Goal: Task Accomplishment & Management: Manage account settings

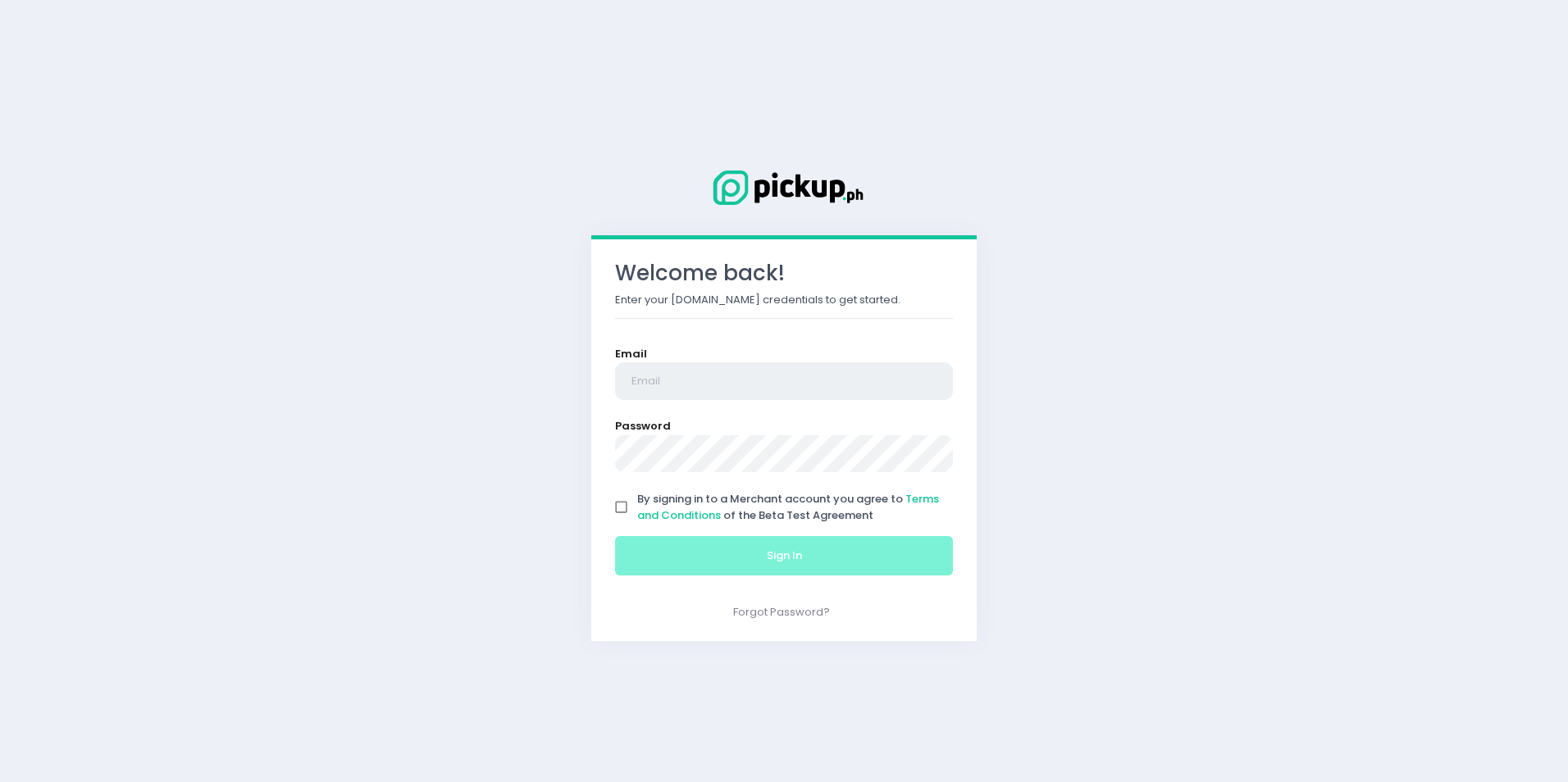
type input "[EMAIL_ADDRESS][DOMAIN_NAME]"
click at [619, 509] on input "By signing in to a Merchant account you agree to Terms and Conditions of the Be…" at bounding box center [622, 507] width 31 height 31
checkbox input "true"
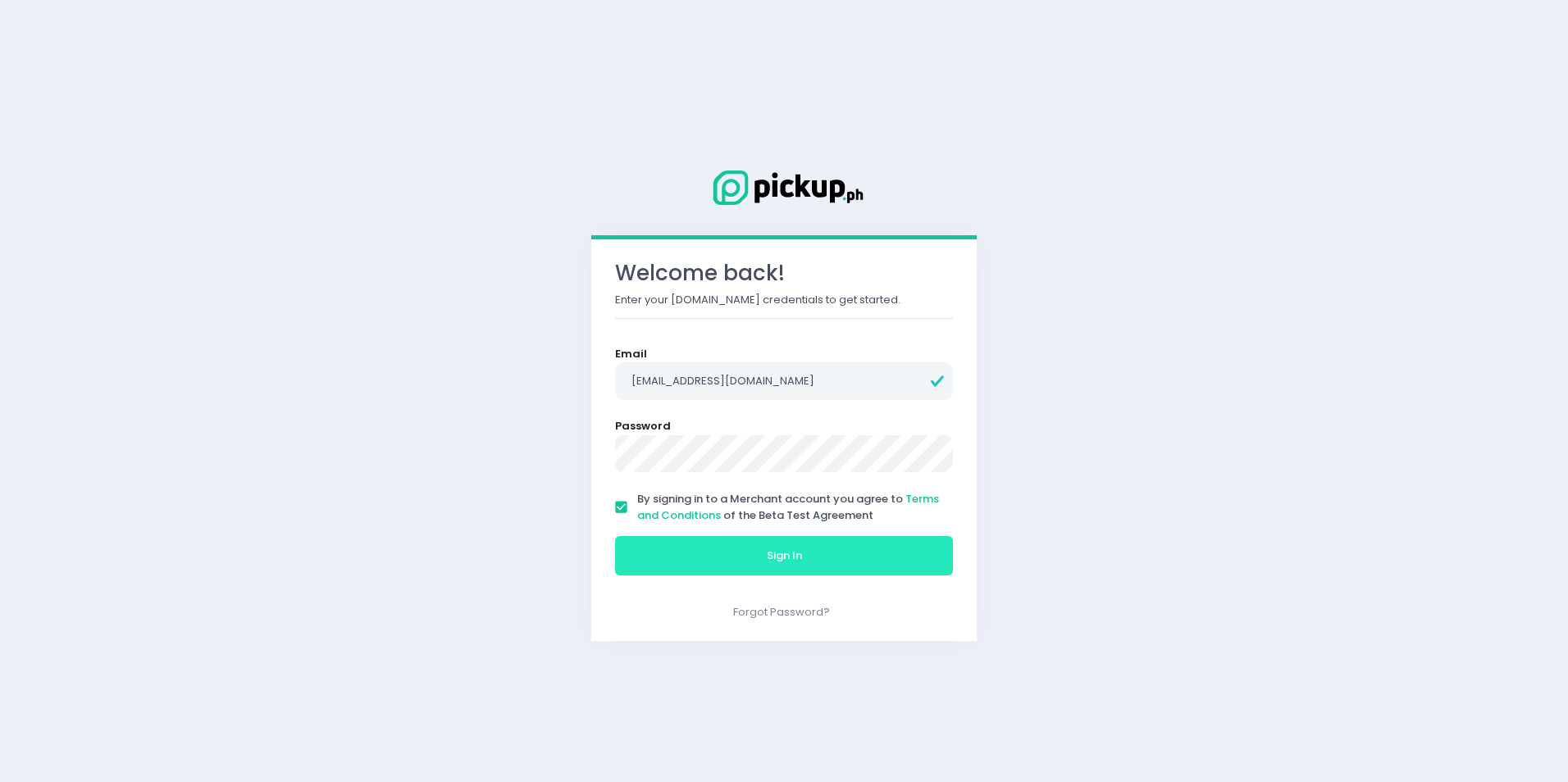
click at [745, 570] on button "Sign In" at bounding box center [783, 555] width 337 height 40
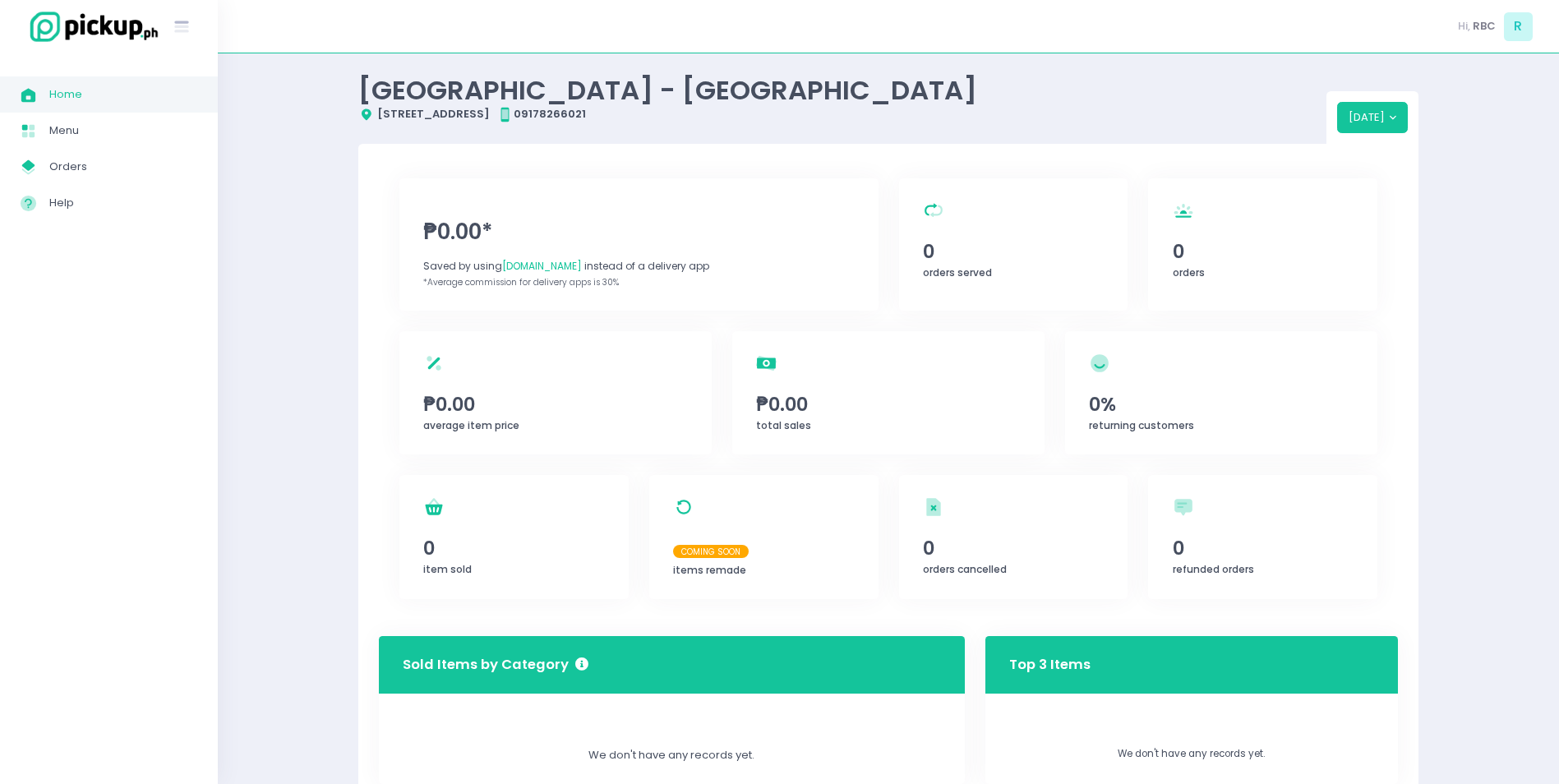
click at [89, 94] on span "Home" at bounding box center [123, 94] width 148 height 21
click at [90, 129] on span "Menu" at bounding box center [123, 131] width 148 height 21
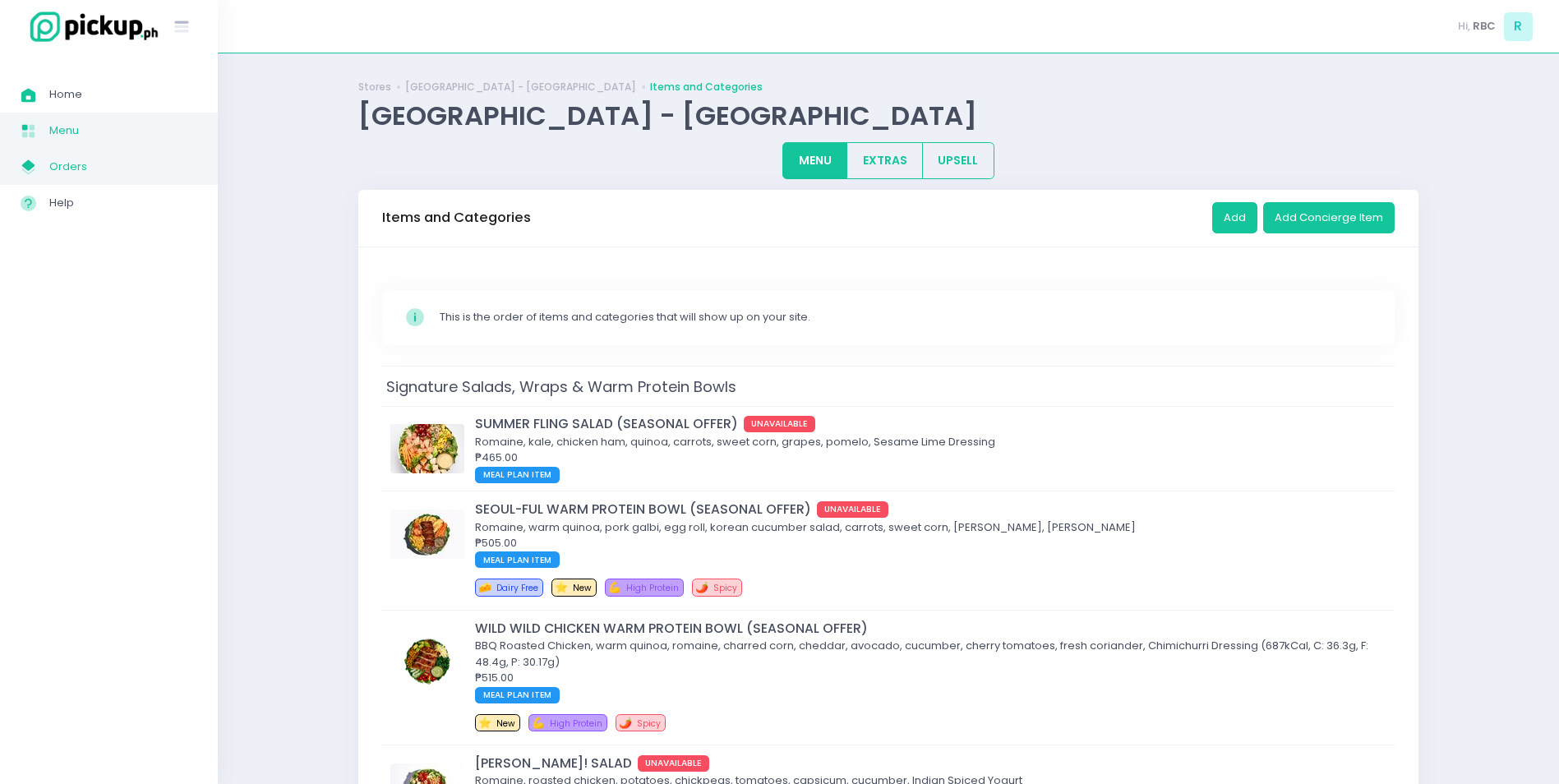
click at [95, 177] on link "My Store Created with Sketch. Orders" at bounding box center [109, 167] width 218 height 36
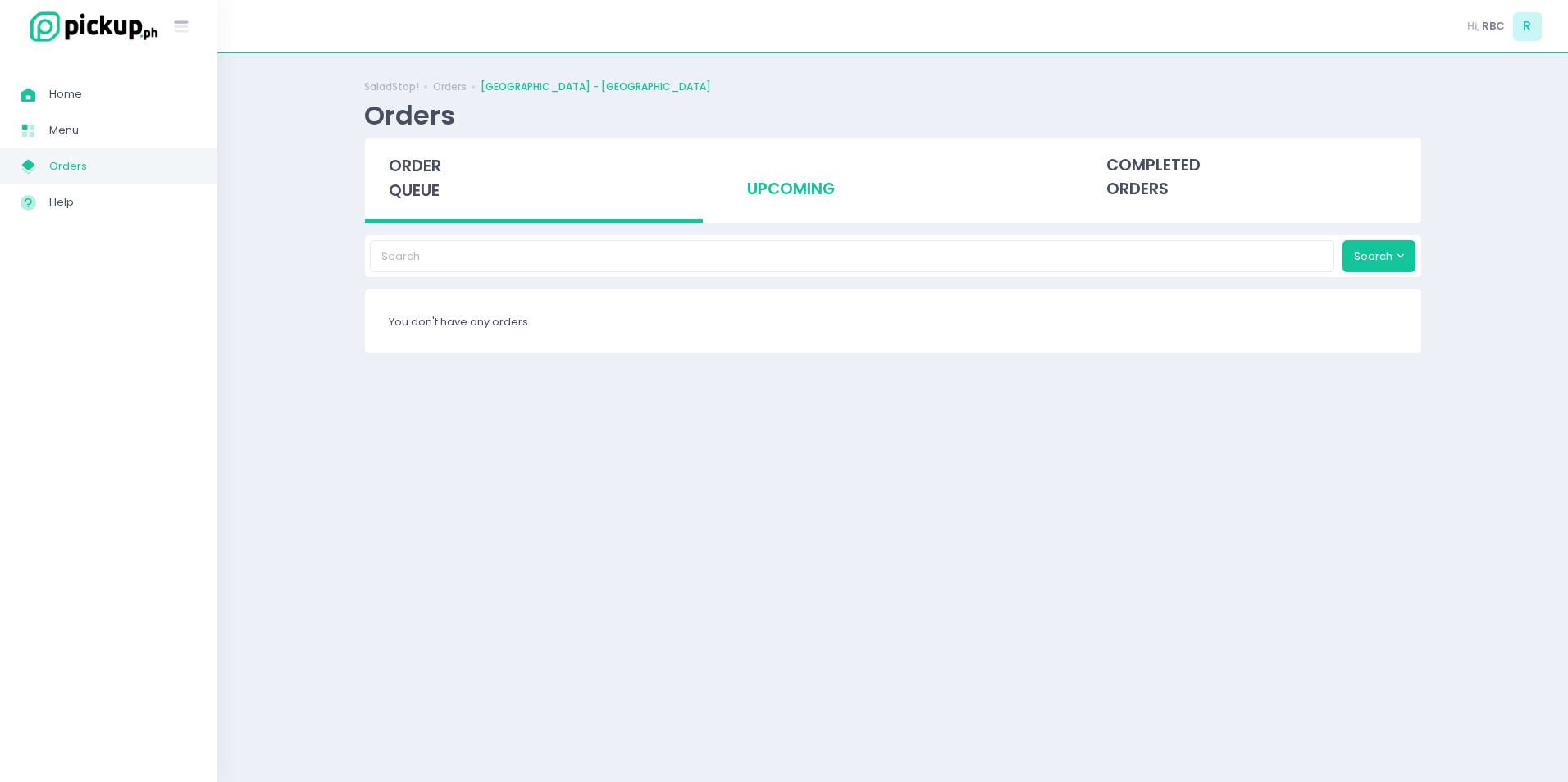
click at [792, 183] on div "upcoming" at bounding box center [892, 178] width 338 height 80
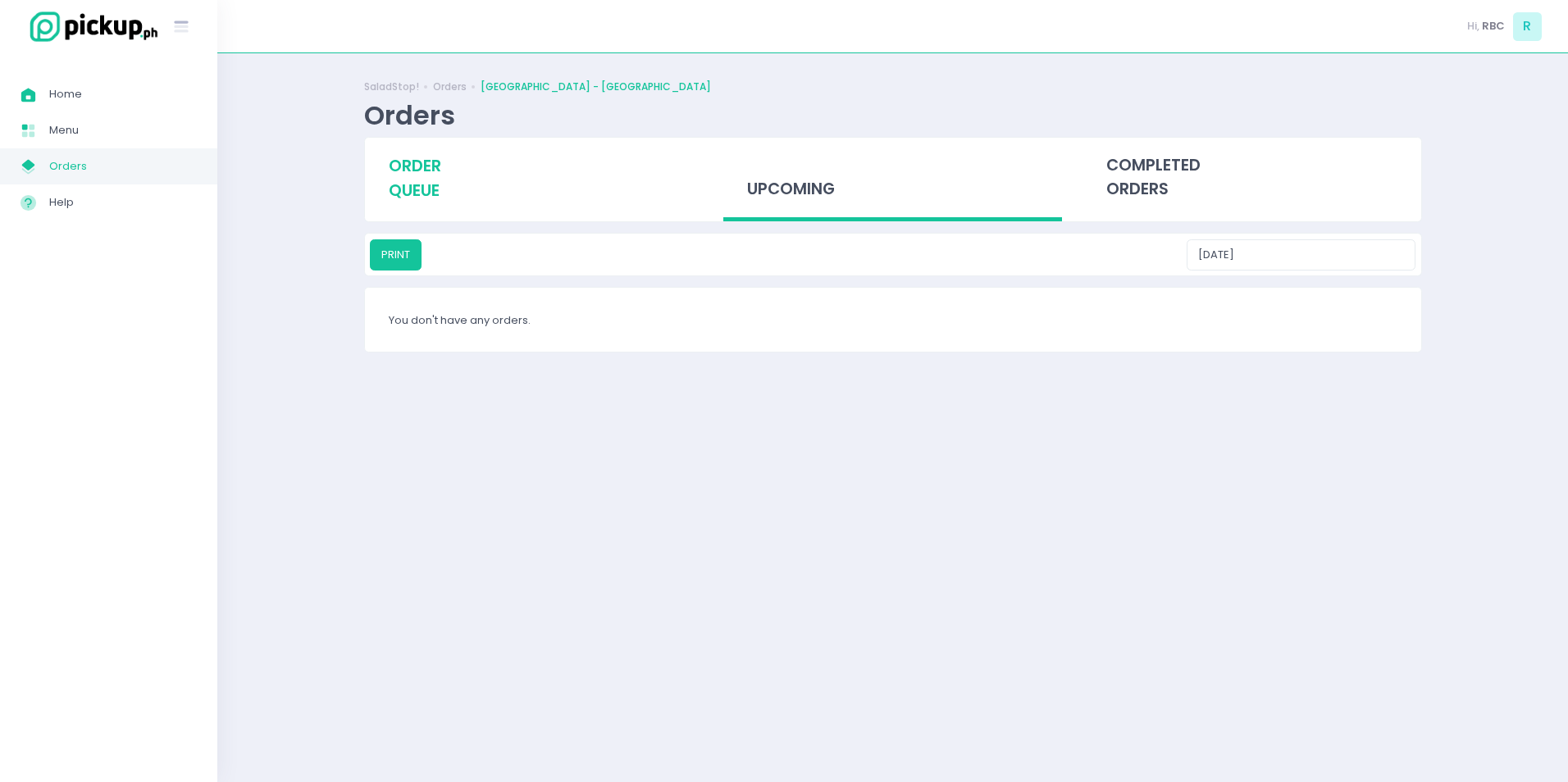
click at [430, 195] on span "order queue" at bounding box center [415, 178] width 52 height 46
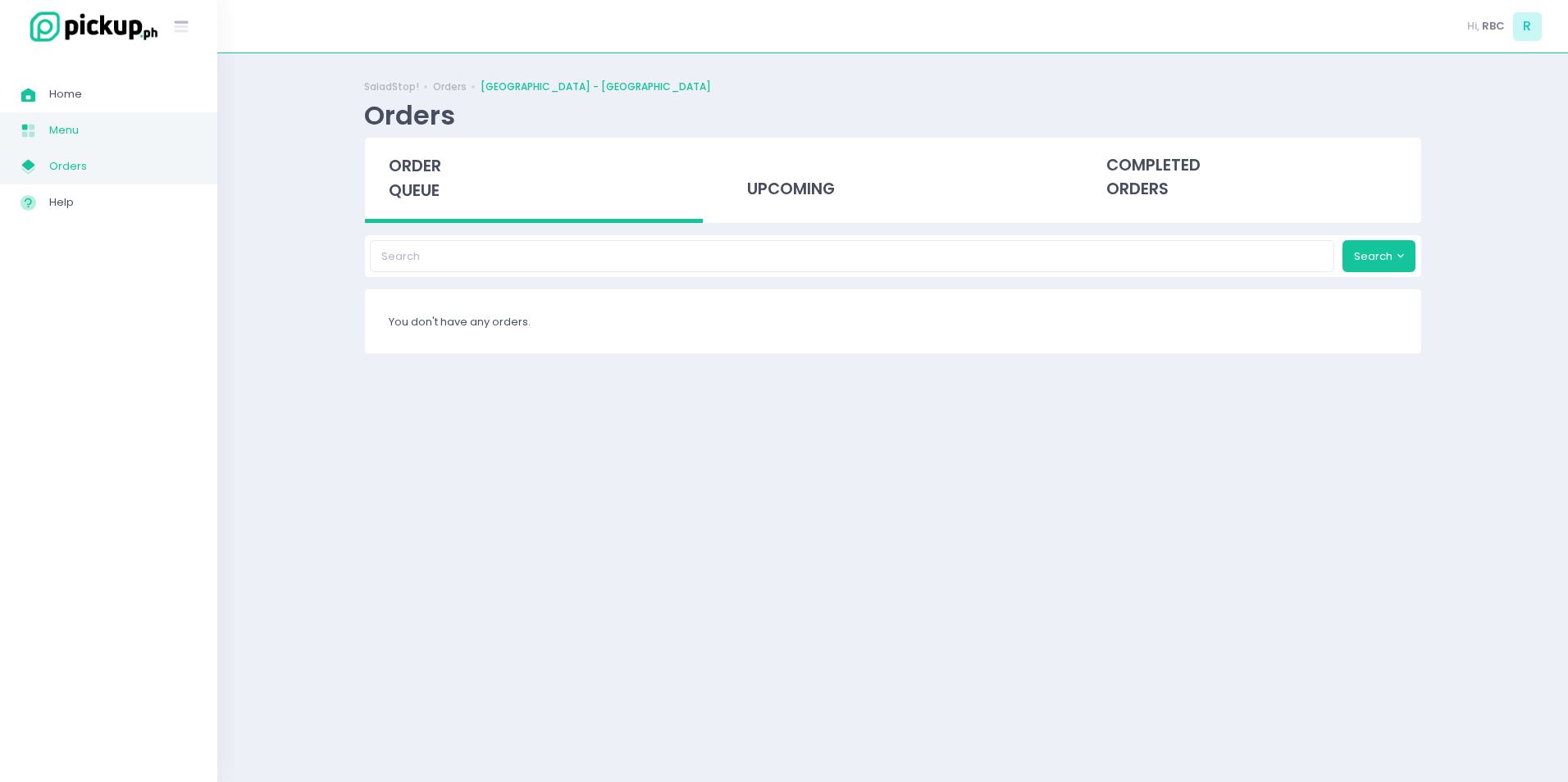
click at [81, 137] on span "Menu" at bounding box center [123, 130] width 148 height 21
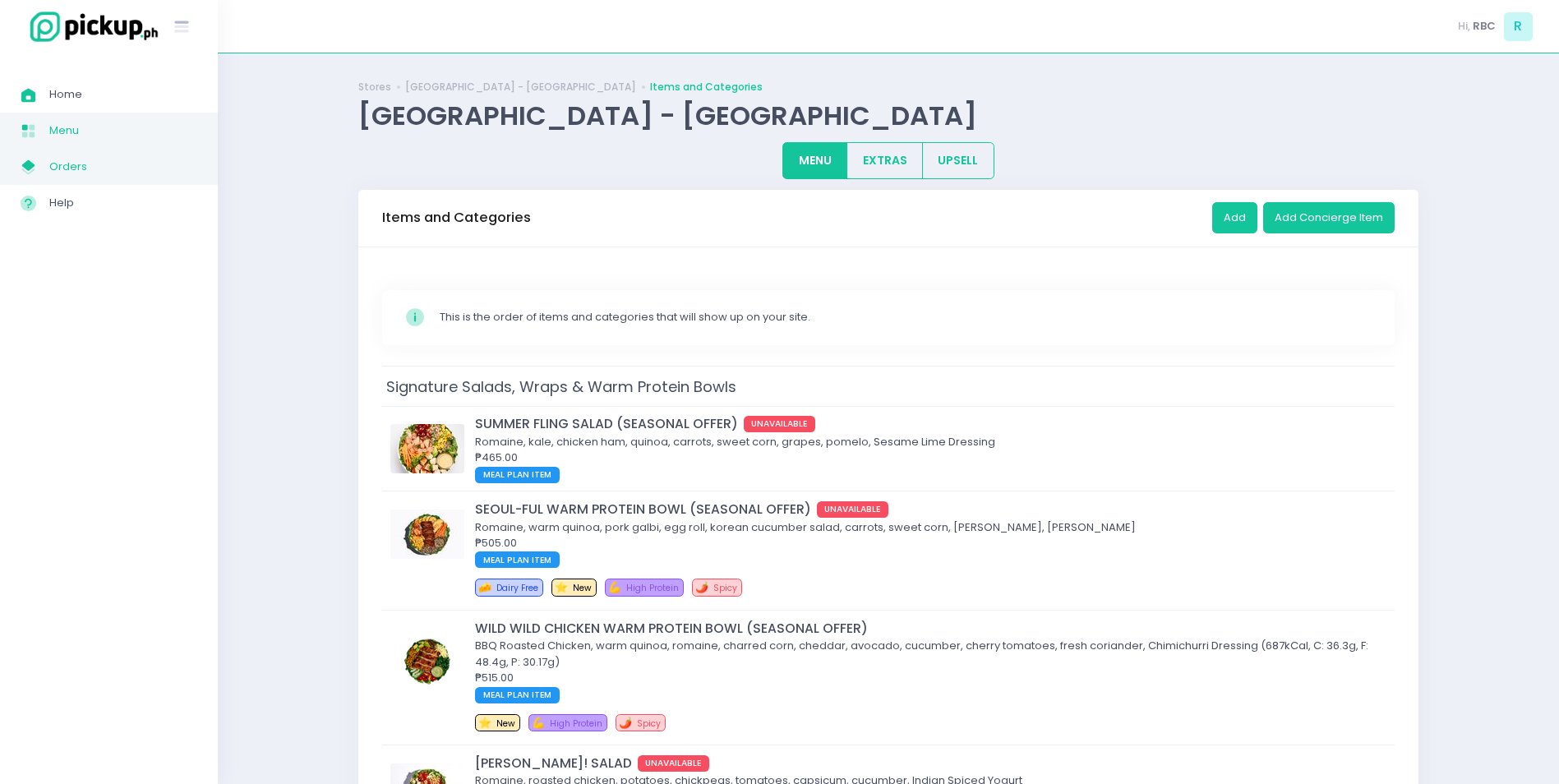
click at [77, 175] on span "Orders" at bounding box center [123, 166] width 148 height 21
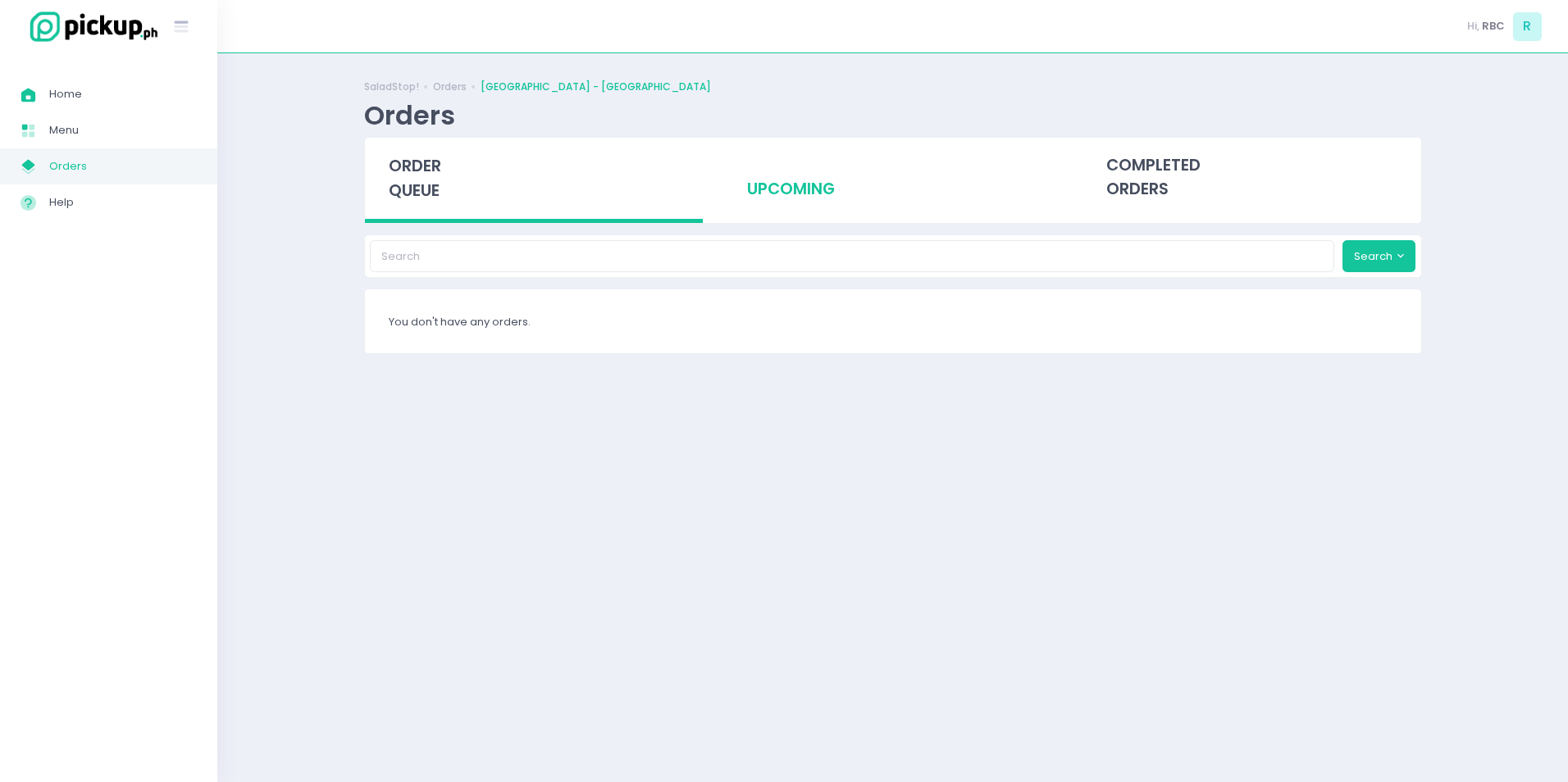
click at [833, 207] on div "upcoming" at bounding box center [892, 178] width 338 height 80
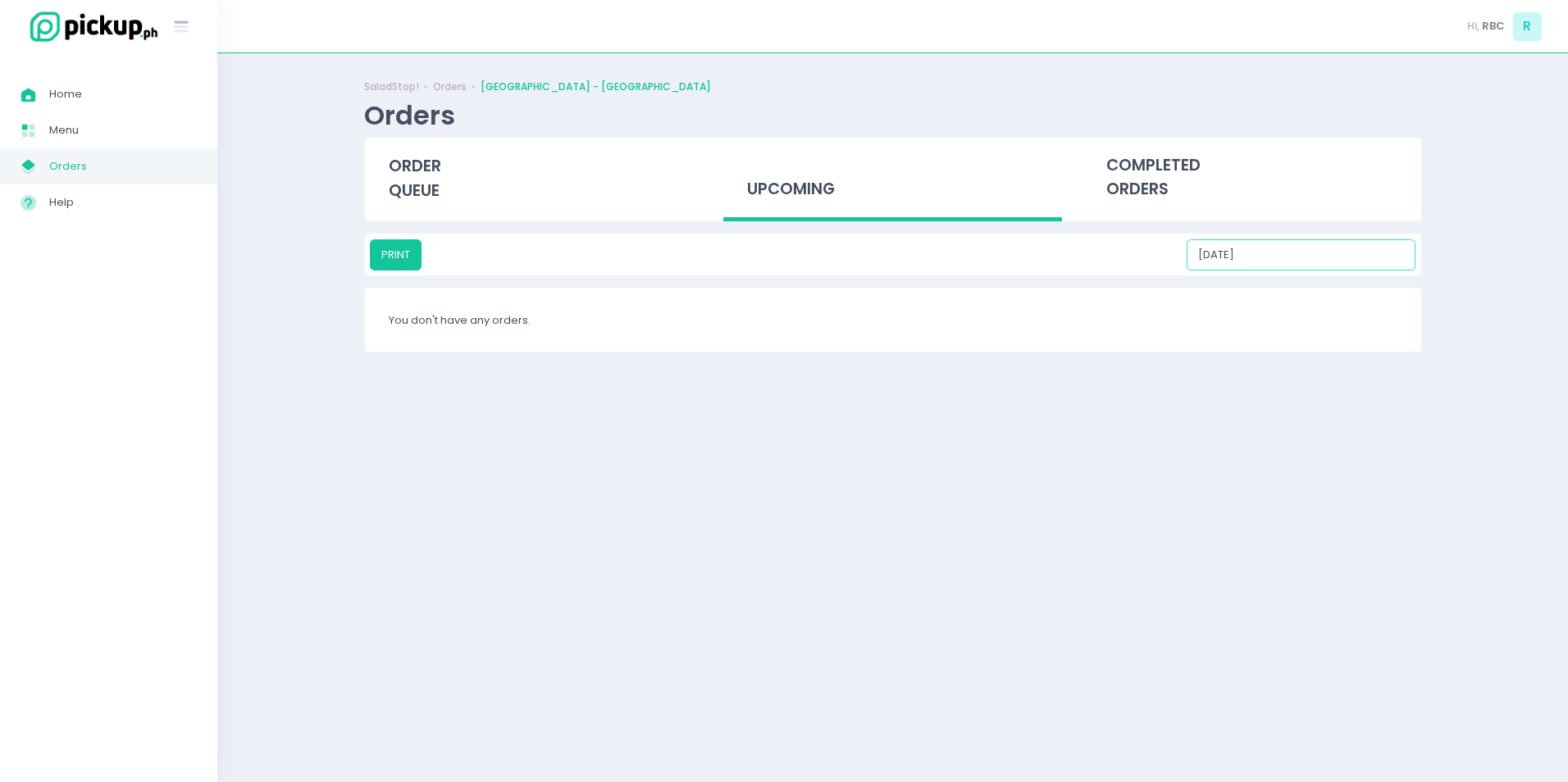
click at [1357, 260] on input "[DATE]" at bounding box center [1301, 254] width 229 height 31
click at [1297, 362] on div "6" at bounding box center [1299, 360] width 18 height 18
type input "[DATE]"
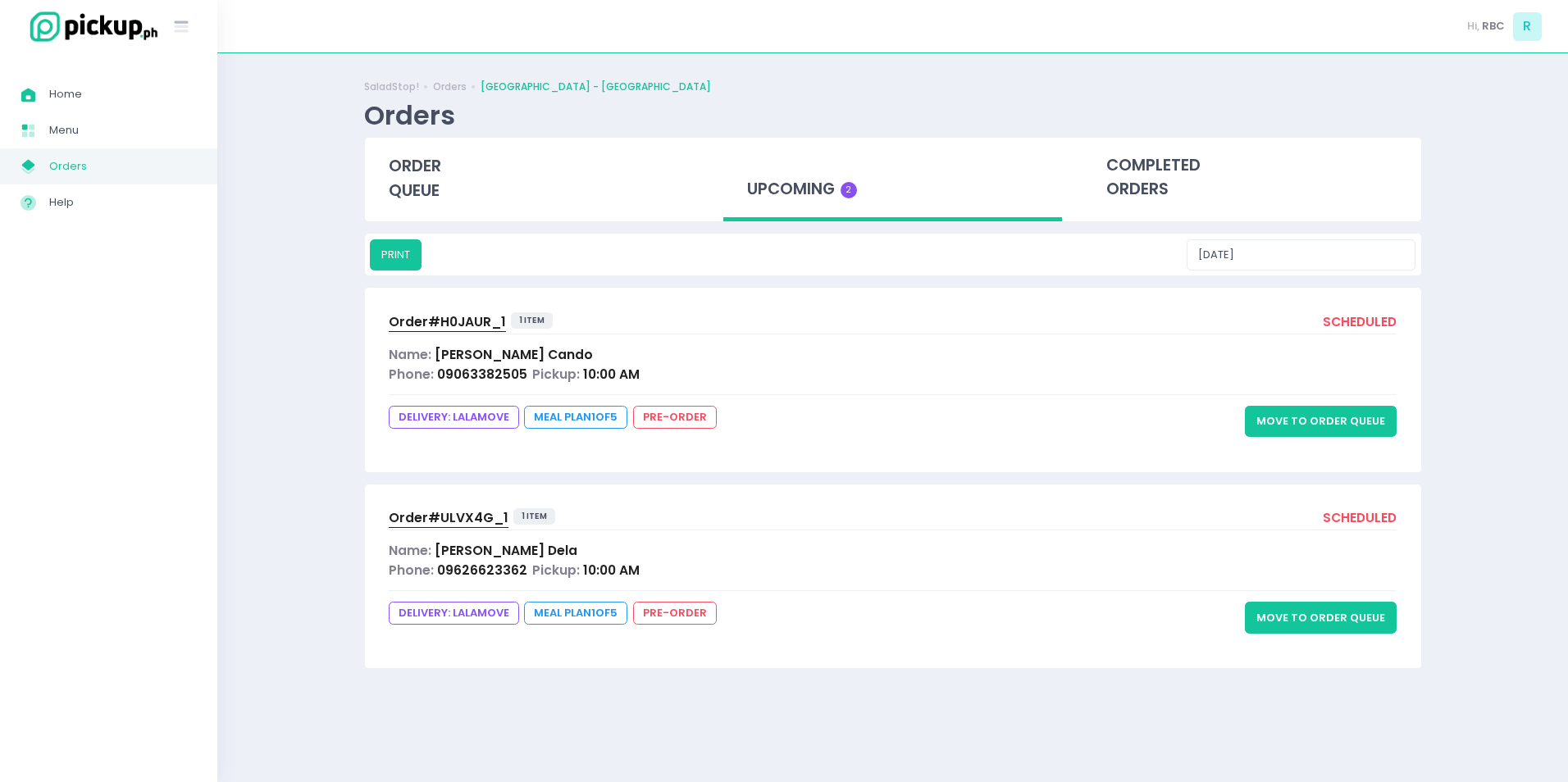
click at [709, 375] on div "Phone: 09063382505 Pickup: 10:00 AM" at bounding box center [893, 374] width 1009 height 19
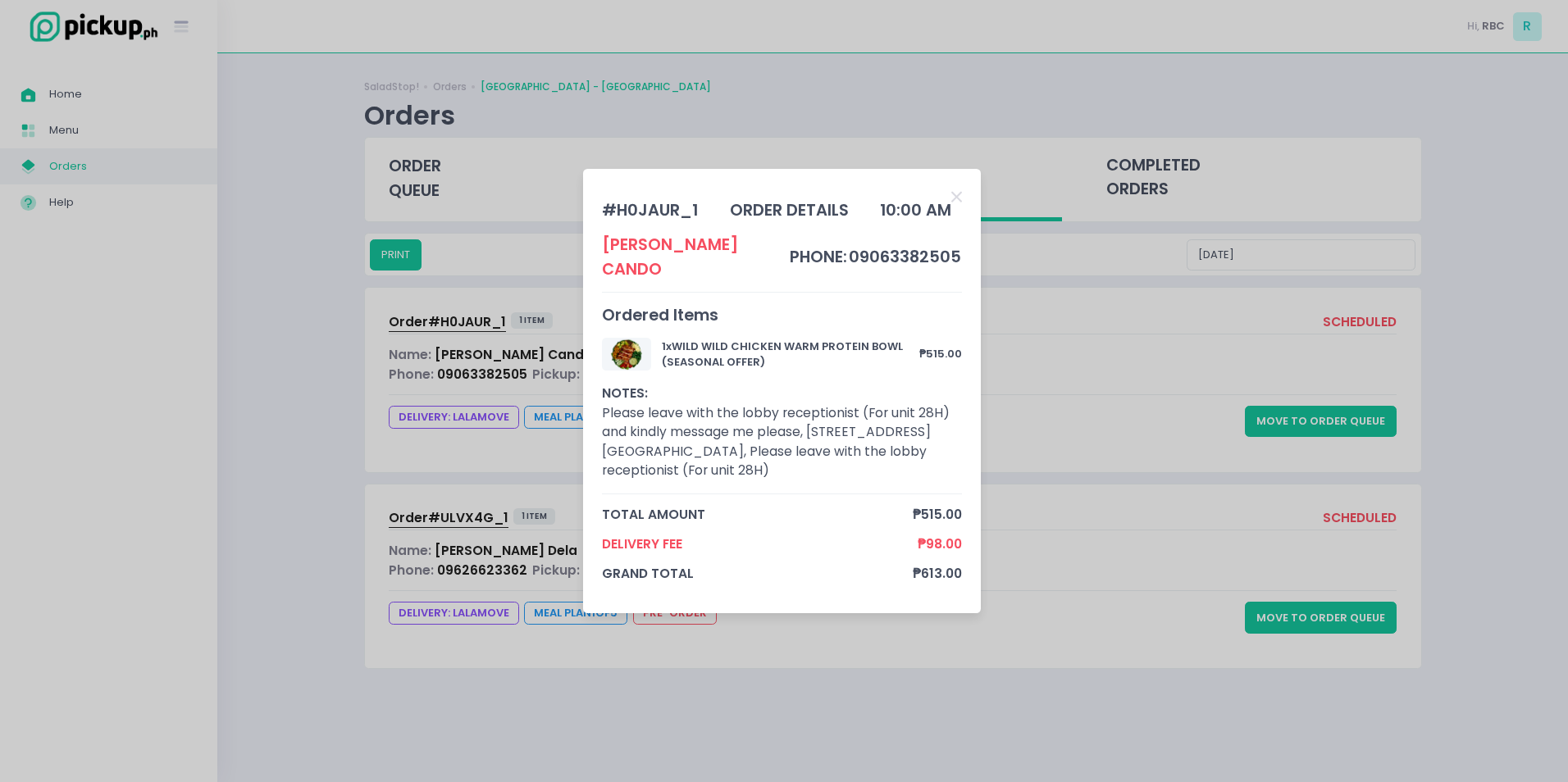
click at [1106, 391] on div "# H0JAUR_1 order details 10:00 AM [PERSON_NAME] phone: 09063382505 Ordered Item…" at bounding box center [784, 391] width 1568 height 782
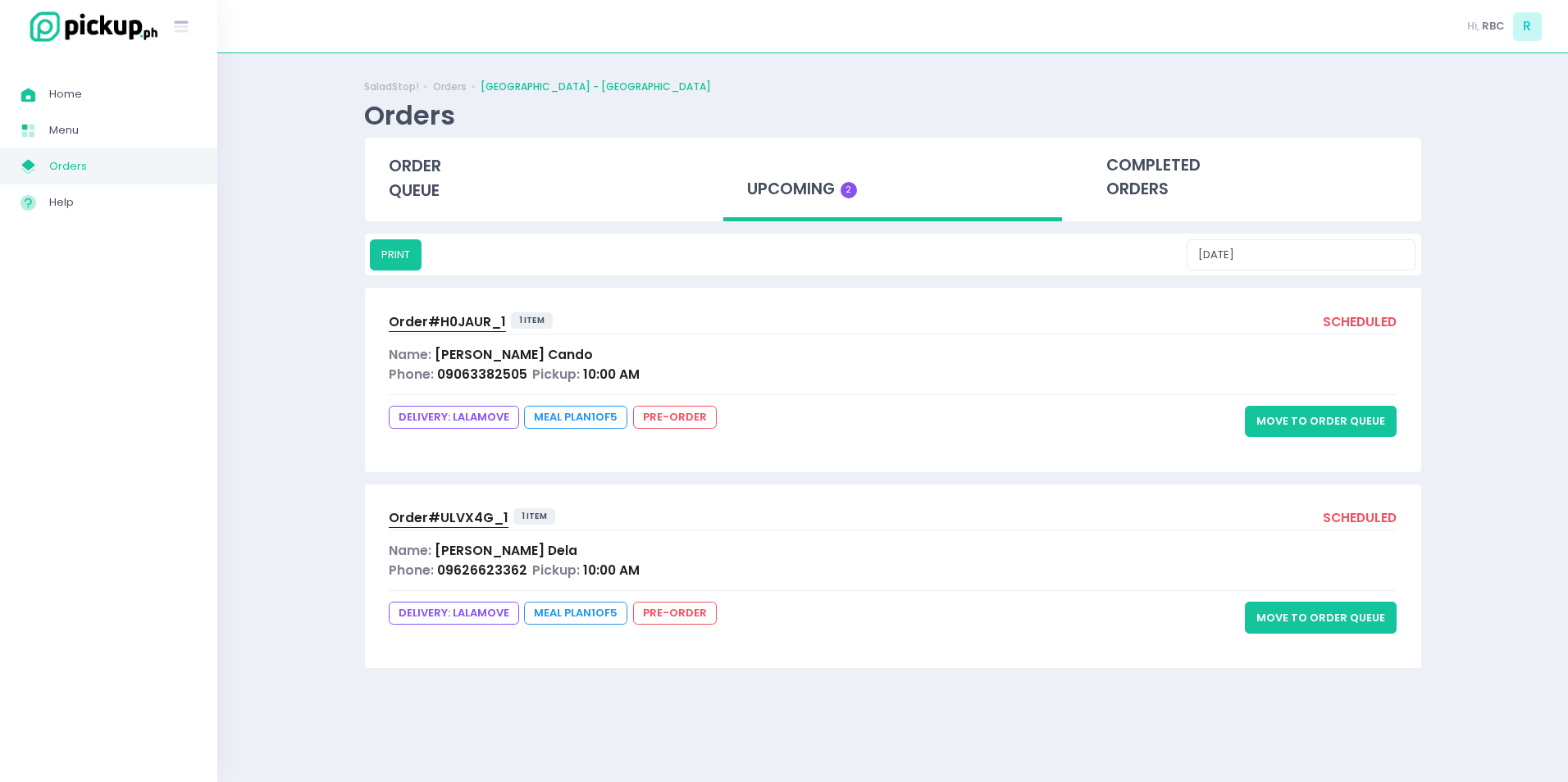
click at [502, 573] on span "09626623362" at bounding box center [482, 570] width 90 height 17
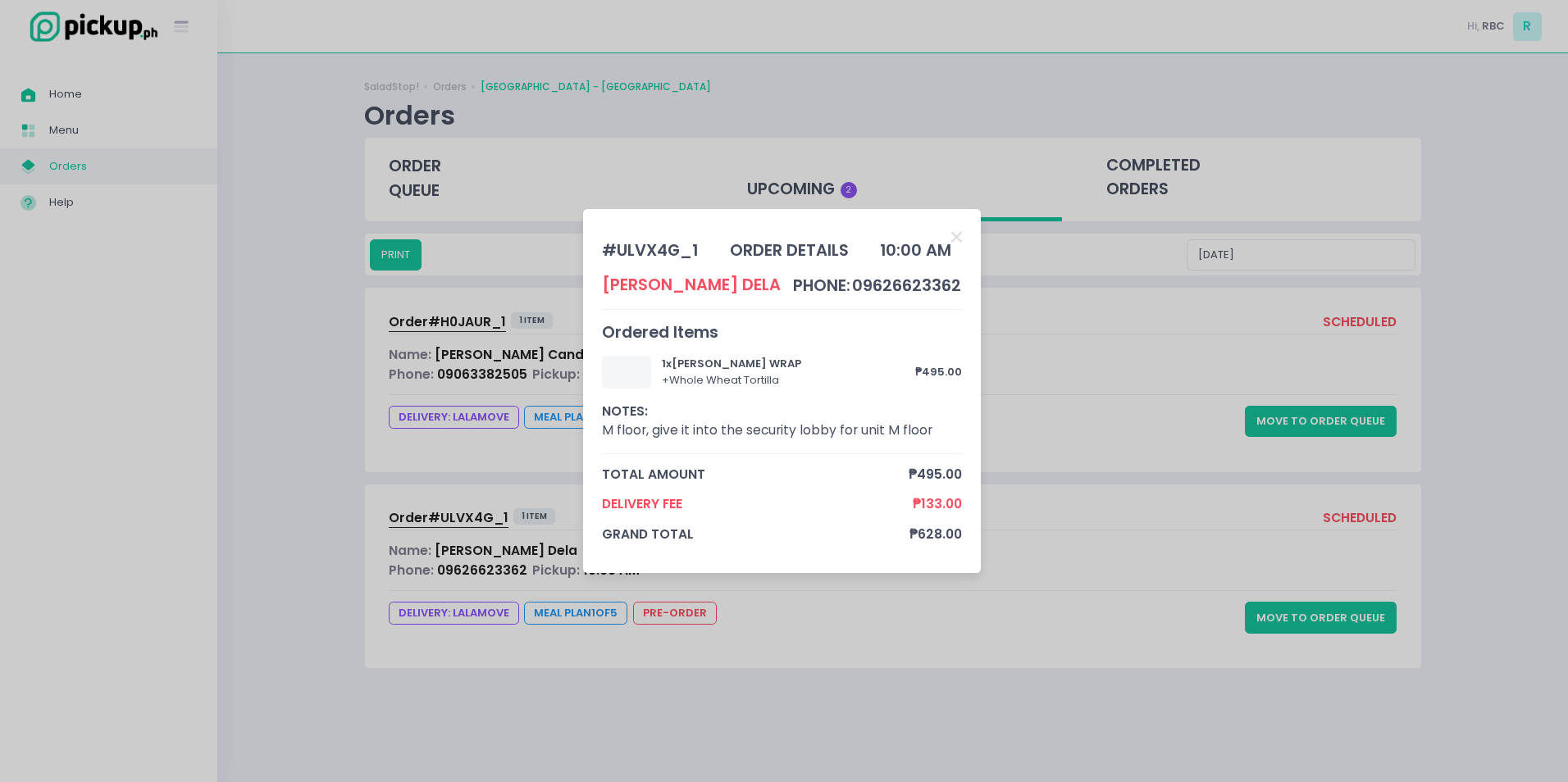
click at [878, 595] on div "# ULVX4G_1 order details 10:00 AM [PERSON_NAME] phone: 09626623362 Ordered Item…" at bounding box center [784, 391] width 1568 height 782
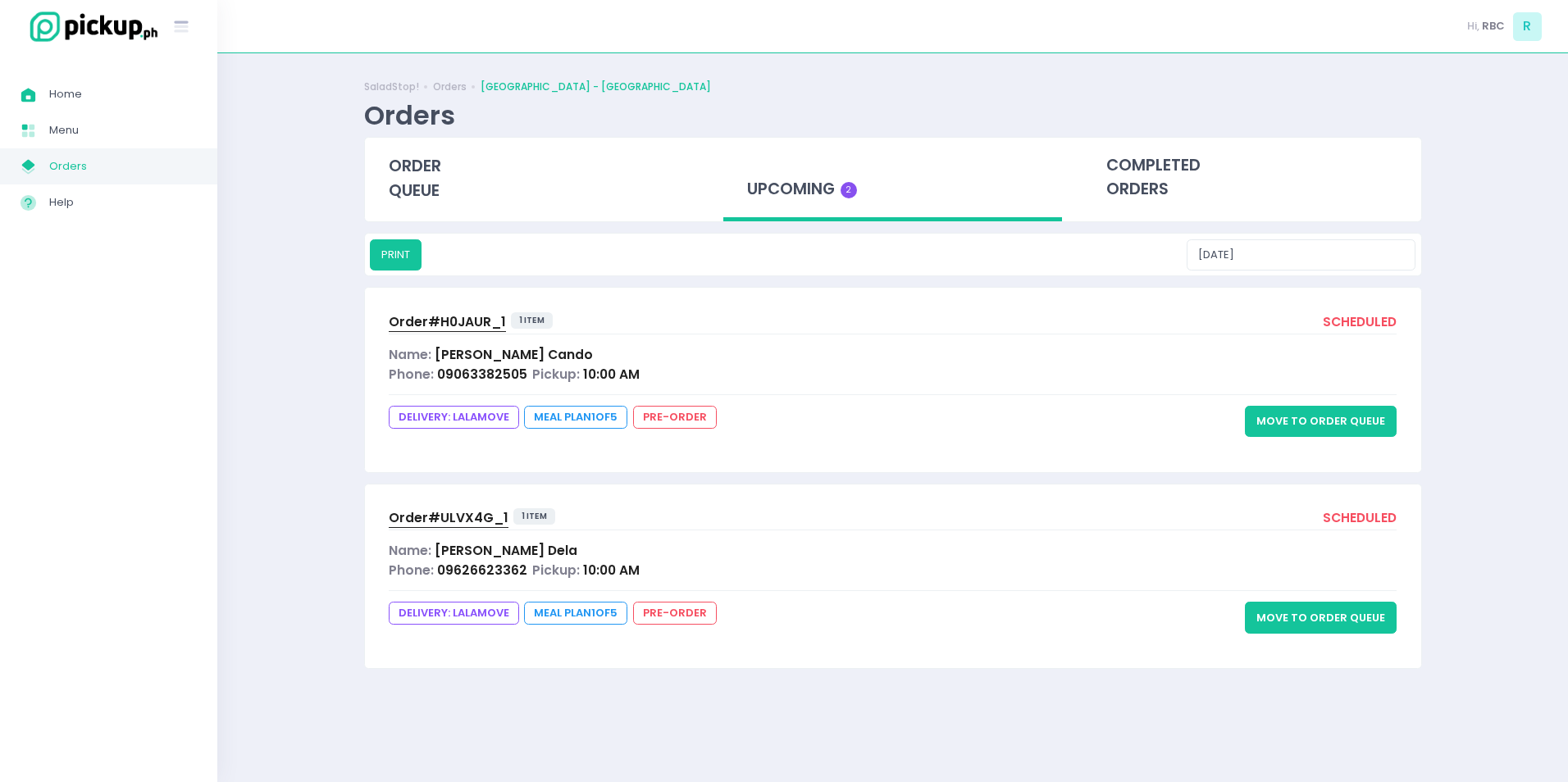
click at [590, 609] on span "Meal Plan 1 of 5" at bounding box center [576, 613] width 103 height 23
click at [600, 620] on span "Meal Plan 1 of 5" at bounding box center [576, 613] width 103 height 23
click at [595, 608] on span "Meal Plan 1 of 5" at bounding box center [576, 613] width 103 height 23
click at [504, 571] on span "09626623362" at bounding box center [482, 570] width 90 height 17
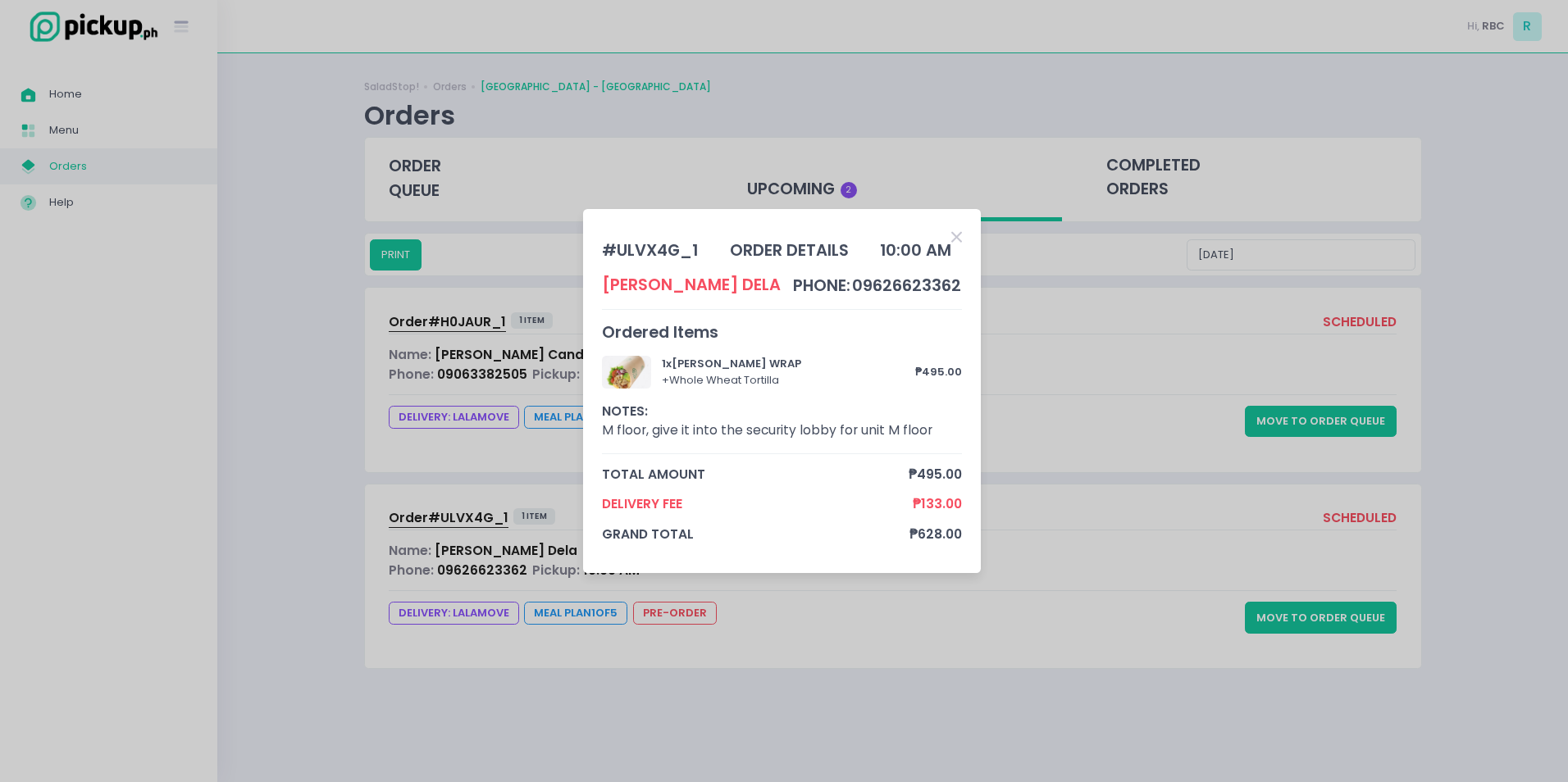
click at [955, 238] on icon "Close" at bounding box center [957, 238] width 11 height 15
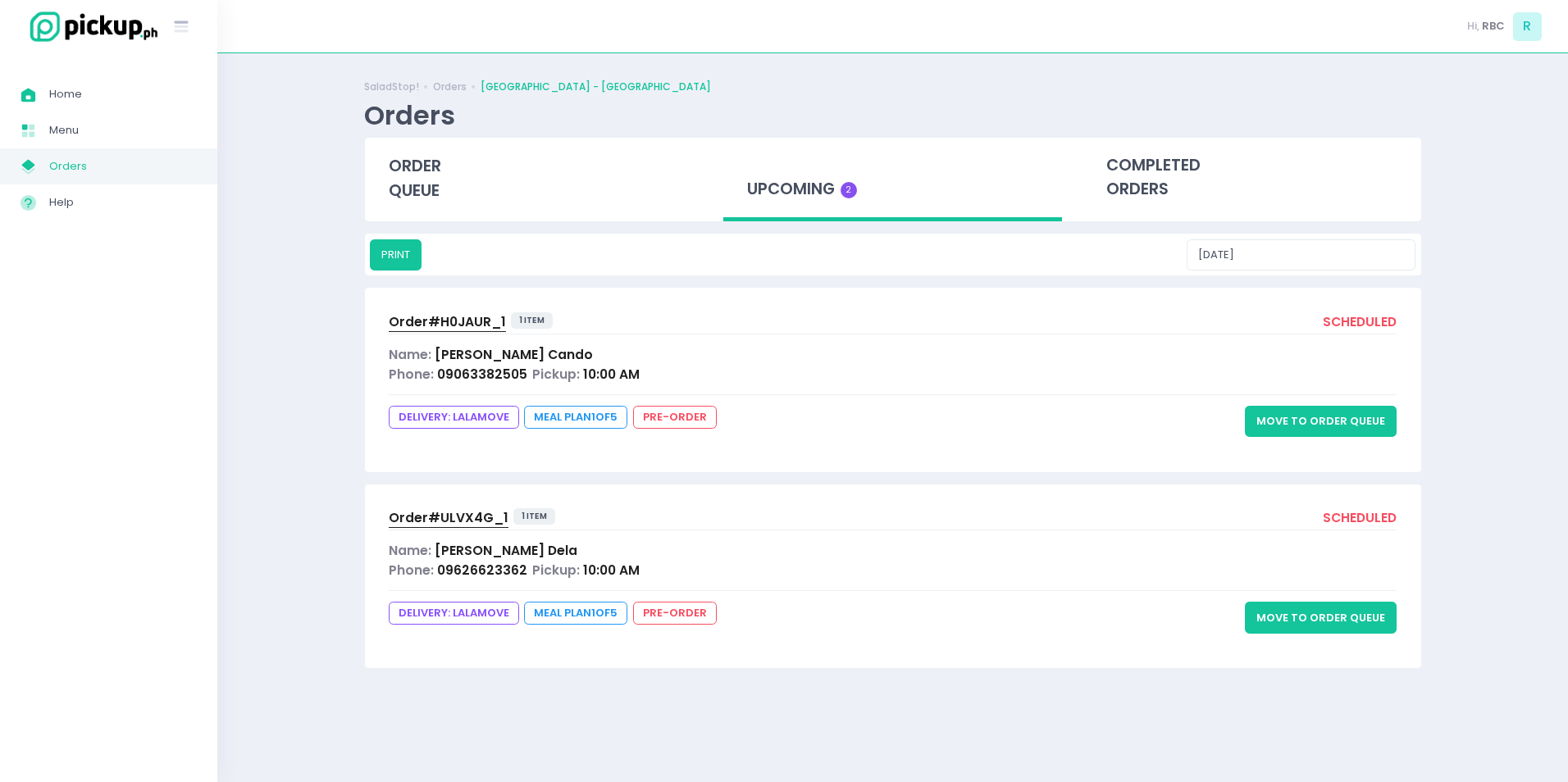
click at [490, 369] on span "09063382505" at bounding box center [482, 374] width 90 height 17
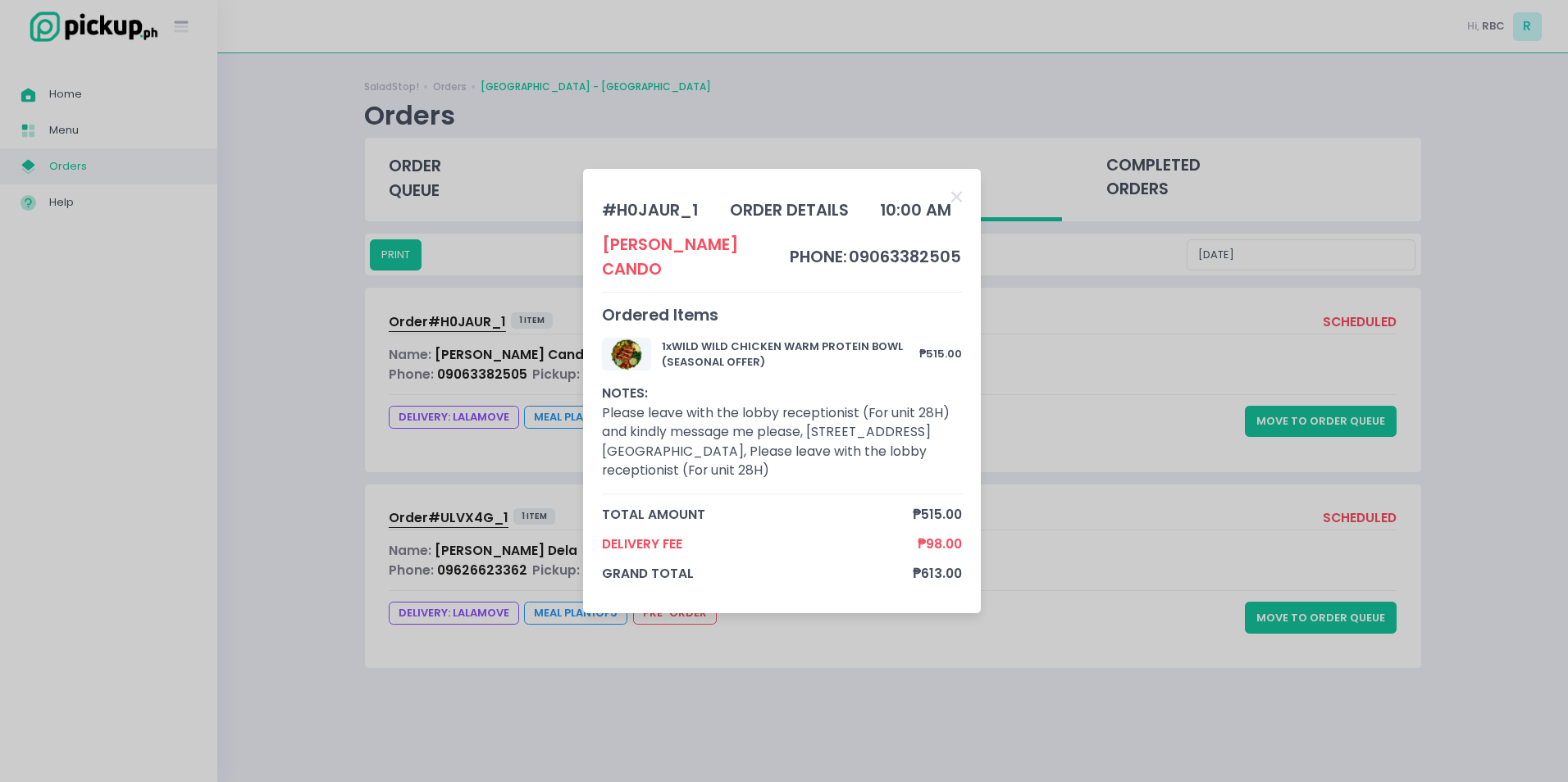
click at [1125, 406] on div "# H0JAUR_1 order details 10:00 AM [PERSON_NAME] phone: 09063382505 Ordered Item…" at bounding box center [784, 391] width 1568 height 782
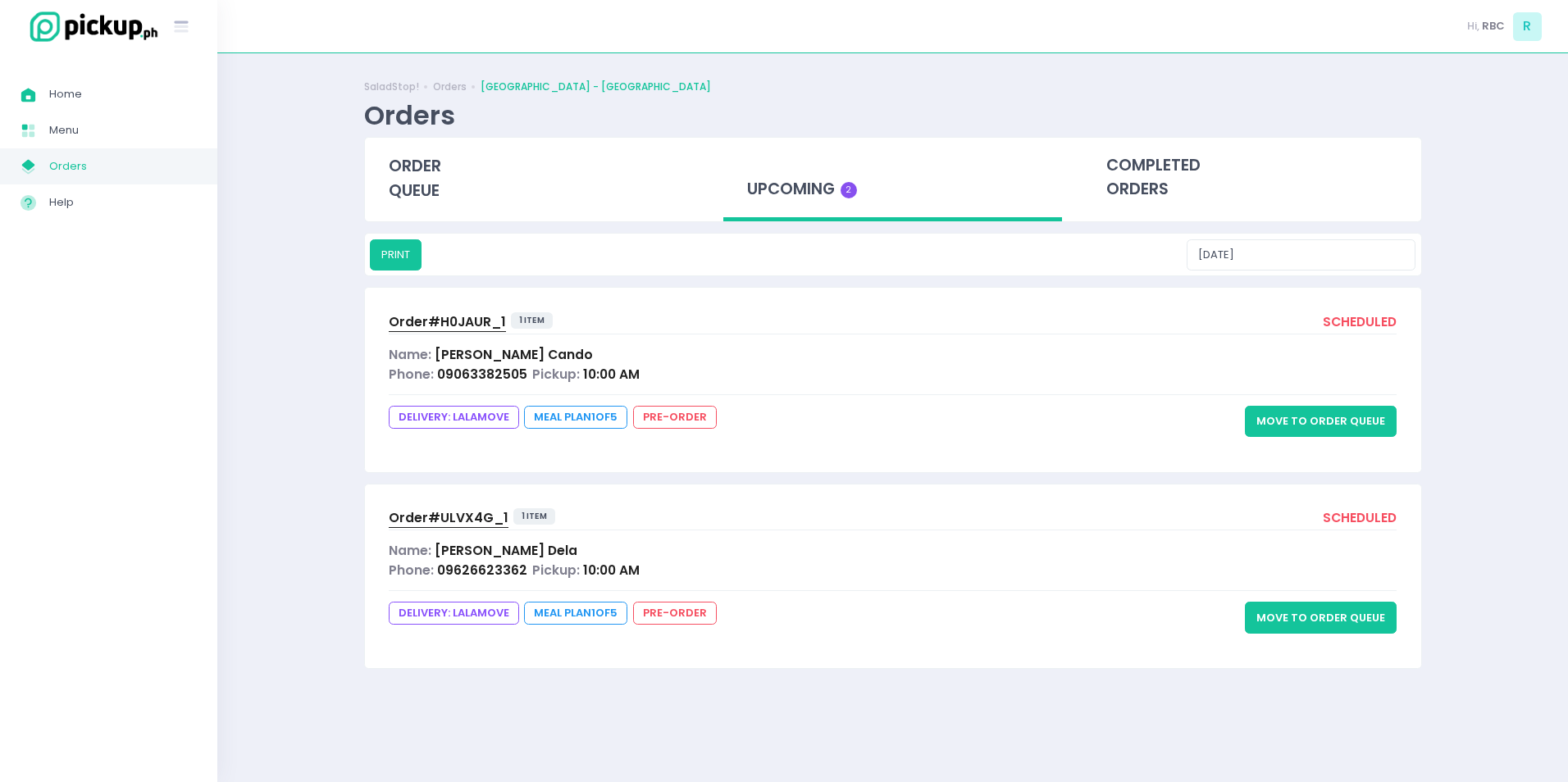
click at [568, 615] on span "Meal Plan 1 of 5" at bounding box center [576, 613] width 103 height 23
drag, startPoint x: 568, startPoint y: 615, endPoint x: 638, endPoint y: 651, distance: 78.7
click at [638, 651] on div "Order# ULVX4G_1 1 item scheduled Name: [PERSON_NAME] Phone: 09626623362 Pickup:…" at bounding box center [892, 576] width 1056 height 183
click at [460, 513] on span "Order# ULVX4G_1" at bounding box center [449, 517] width 120 height 17
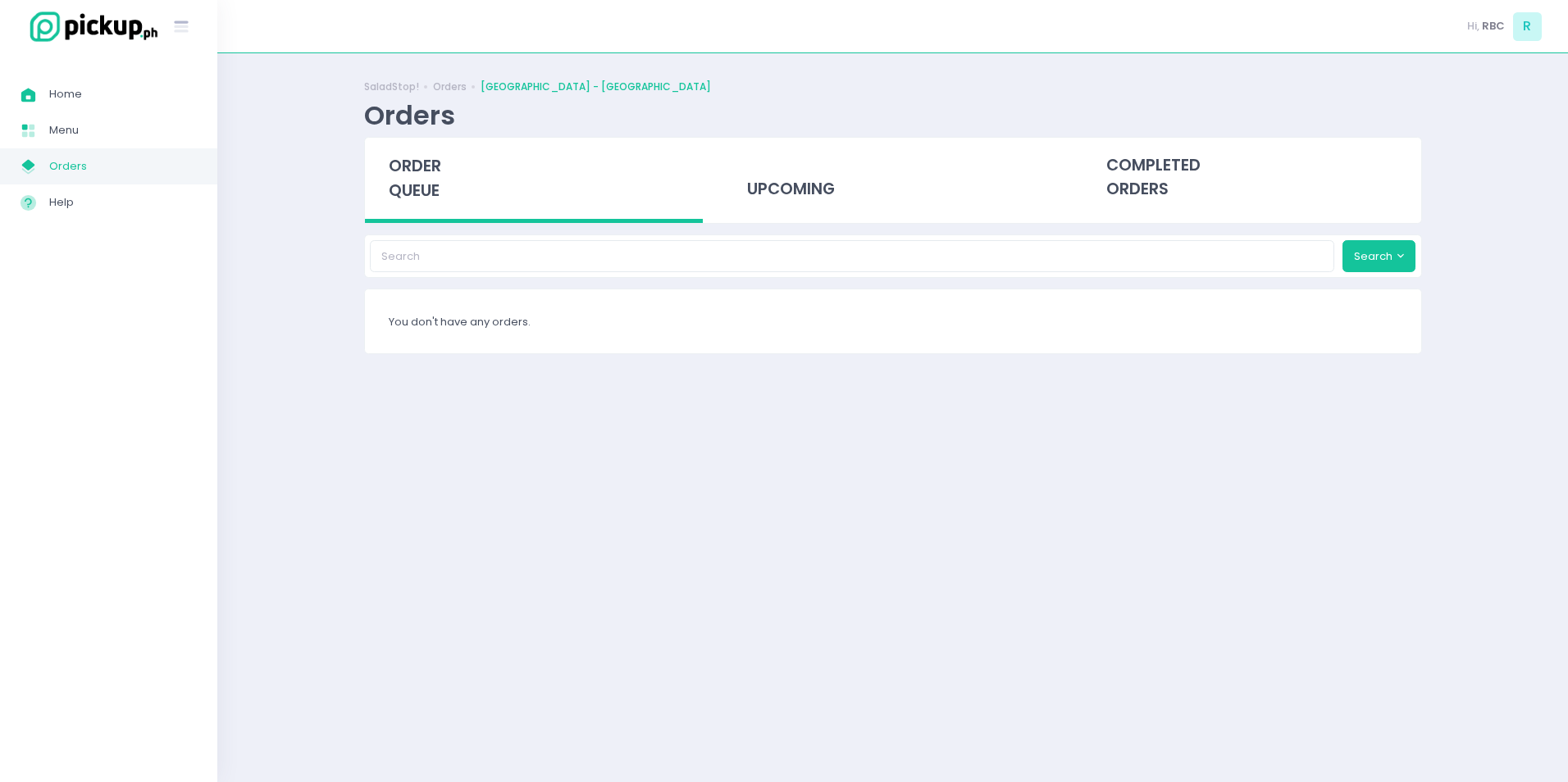
click at [78, 161] on span "Orders" at bounding box center [123, 166] width 148 height 21
